Goal: Navigation & Orientation: Find specific page/section

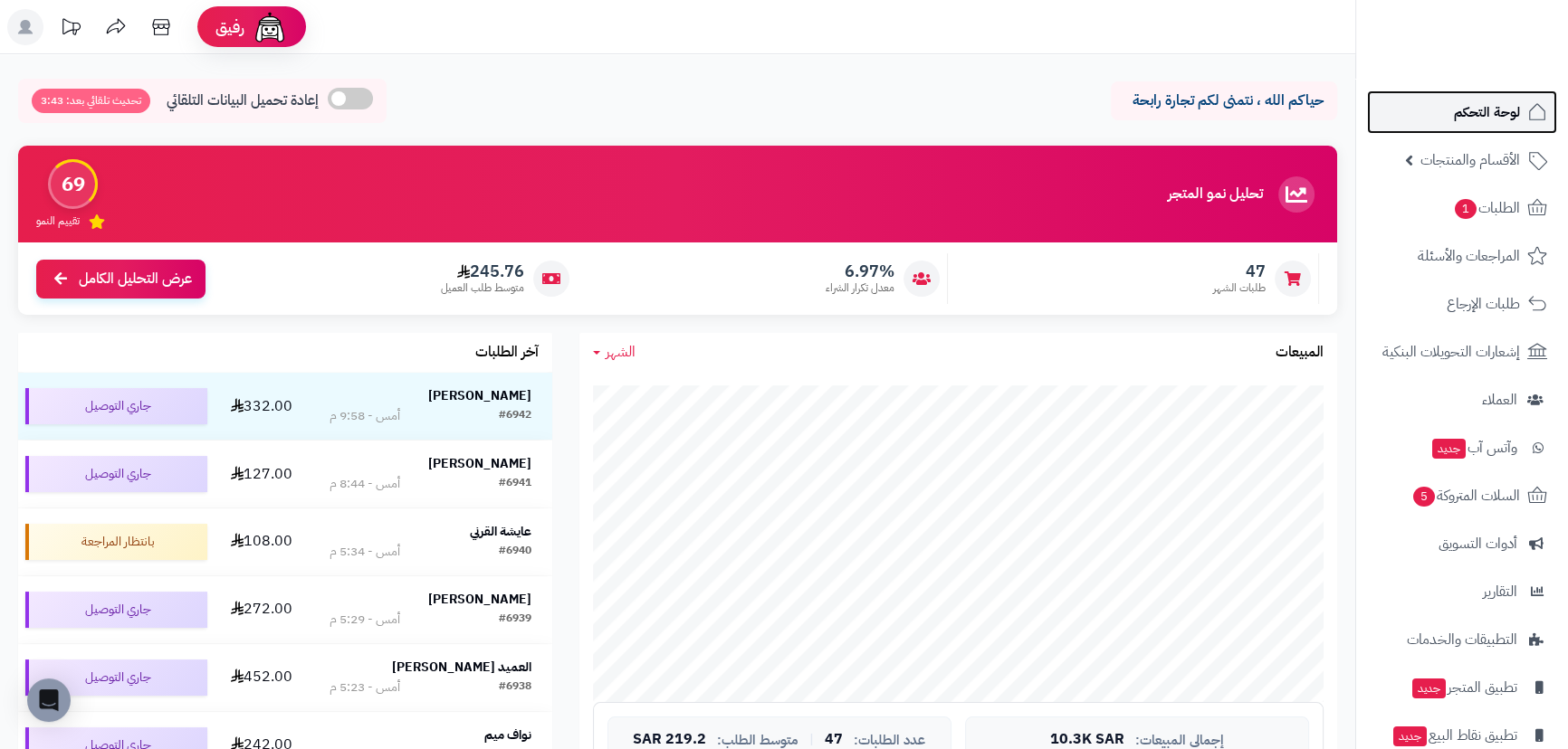
click at [1486, 123] on span "لوحة التحكم" at bounding box center [1486, 112] width 66 height 25
